Goal: Task Accomplishment & Management: Use online tool/utility

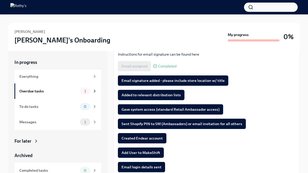
click at [158, 83] on button "Email signature added - please include store location w/ title" at bounding box center [173, 81] width 110 height 10
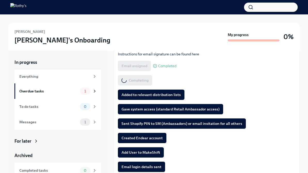
scroll to position [77, 0]
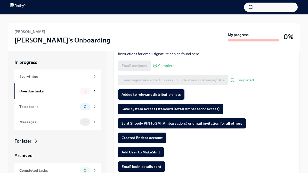
click at [145, 94] on span "Added to relevant distribution lists" at bounding box center [150, 94] width 59 height 5
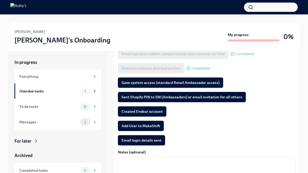
scroll to position [103, 0]
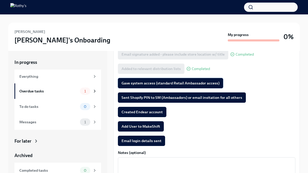
click at [138, 82] on span "Gave system access (standard Retail Ambassador access)" at bounding box center [170, 83] width 98 height 5
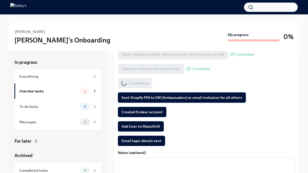
click at [135, 96] on span "Sent Shopify PIN to SM (Ambassadors) or email invitation for all others" at bounding box center [181, 97] width 121 height 5
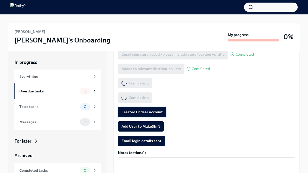
click at [133, 111] on span "Created Endear account" at bounding box center [141, 112] width 41 height 5
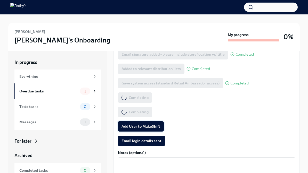
click at [135, 124] on span "Add User to MakeShift" at bounding box center [140, 126] width 39 height 5
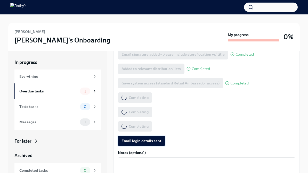
click at [136, 143] on span "Email login details sent" at bounding box center [141, 140] width 40 height 5
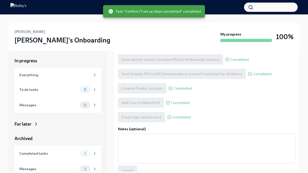
scroll to position [4, 0]
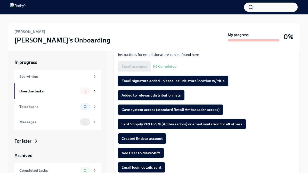
scroll to position [77, 0]
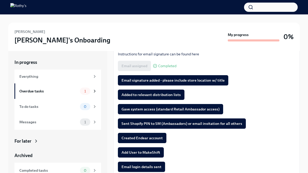
click at [150, 79] on span "Email signature added - please include store location w/ title" at bounding box center [172, 80] width 103 height 5
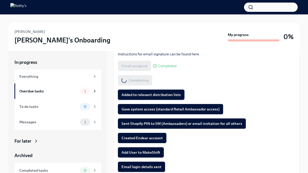
click at [147, 93] on span "Added to relevant distribution lists" at bounding box center [150, 94] width 59 height 5
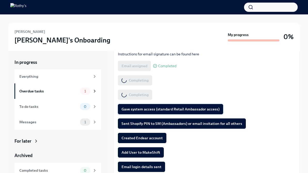
click at [140, 108] on span "Gave system access (standard Retail Ambassador access)" at bounding box center [170, 109] width 98 height 5
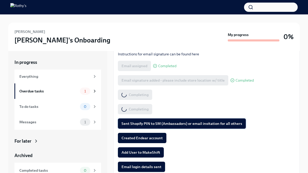
click at [138, 120] on button "Sent Shopify PIN to SM (Ambassadors) or email invitation for all others" at bounding box center [182, 124] width 128 height 10
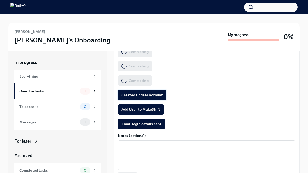
click at [132, 96] on span "Created Endear account" at bounding box center [141, 95] width 41 height 5
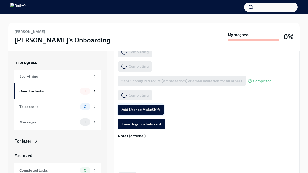
click at [134, 109] on span "Add User to MakeShift" at bounding box center [140, 109] width 39 height 5
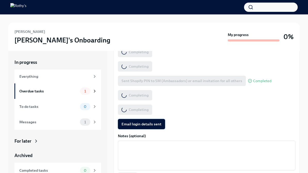
click at [136, 122] on span "Email login details sent" at bounding box center [141, 124] width 40 height 5
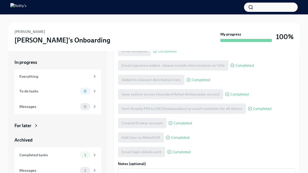
scroll to position [0, 0]
